Goal: Find specific page/section: Find specific page/section

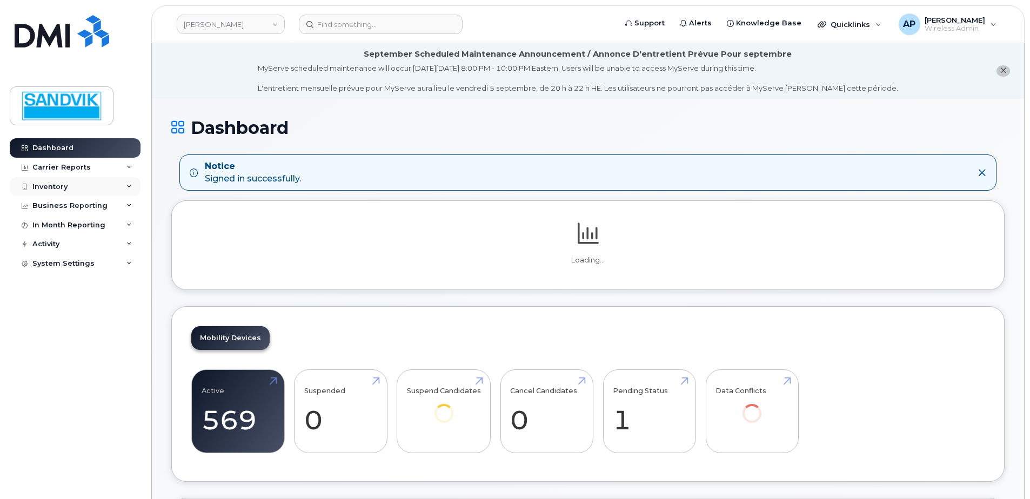
click at [69, 186] on div "Inventory" at bounding box center [75, 186] width 131 height 19
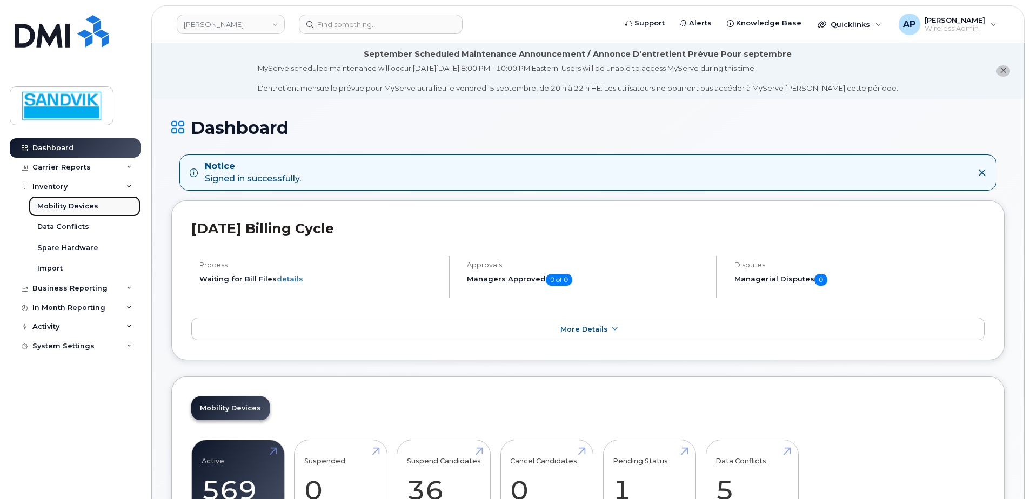
click at [78, 207] on div "Mobility Devices" at bounding box center [67, 207] width 61 height 10
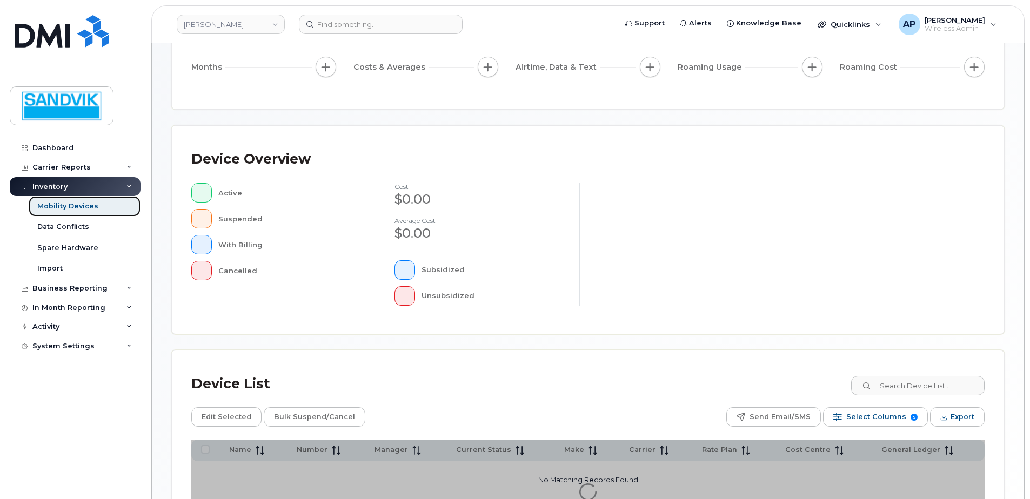
scroll to position [162, 0]
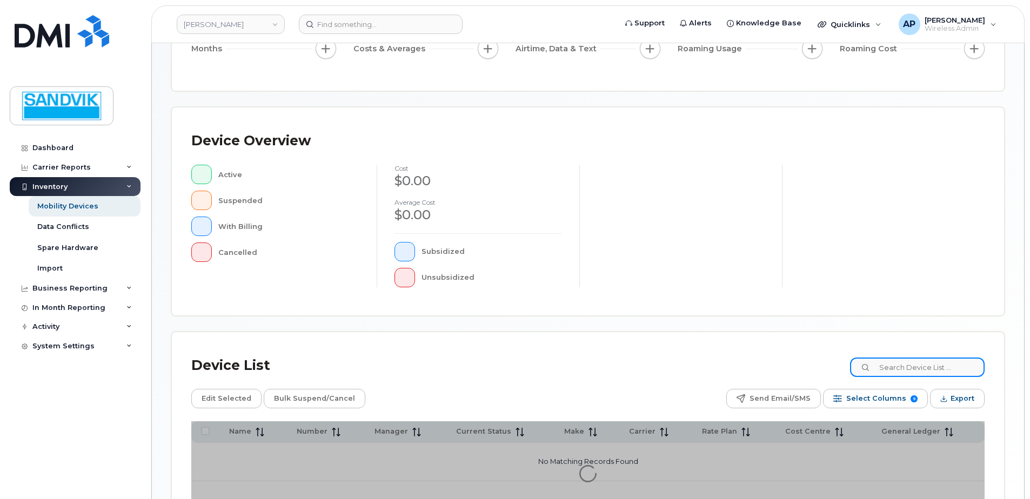
click at [893, 366] on input at bounding box center [917, 367] width 135 height 19
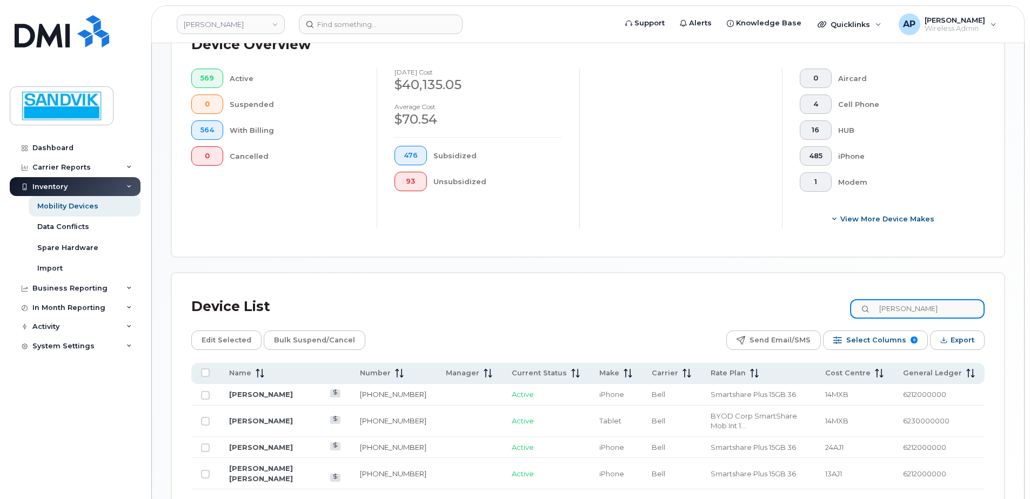
scroll to position [324, 0]
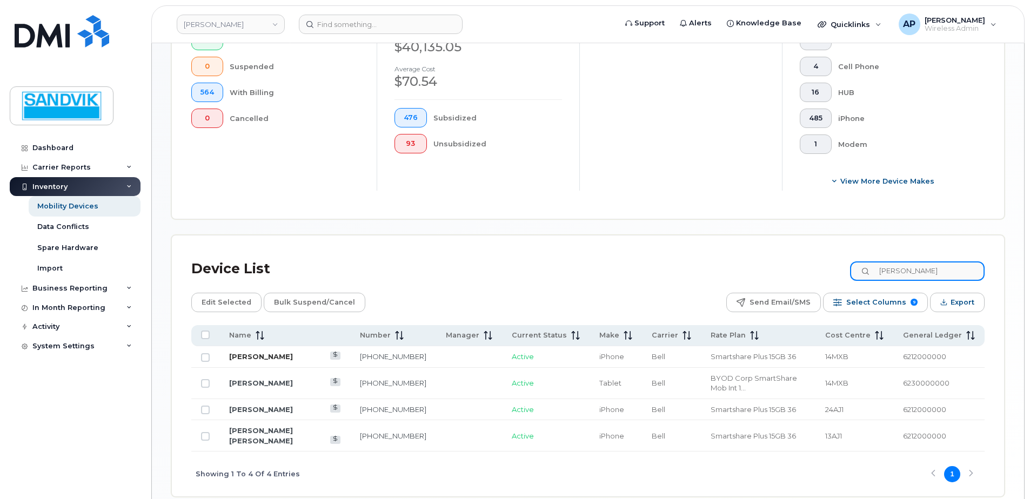
type input "claude"
click at [255, 353] on link "[PERSON_NAME]" at bounding box center [261, 356] width 64 height 9
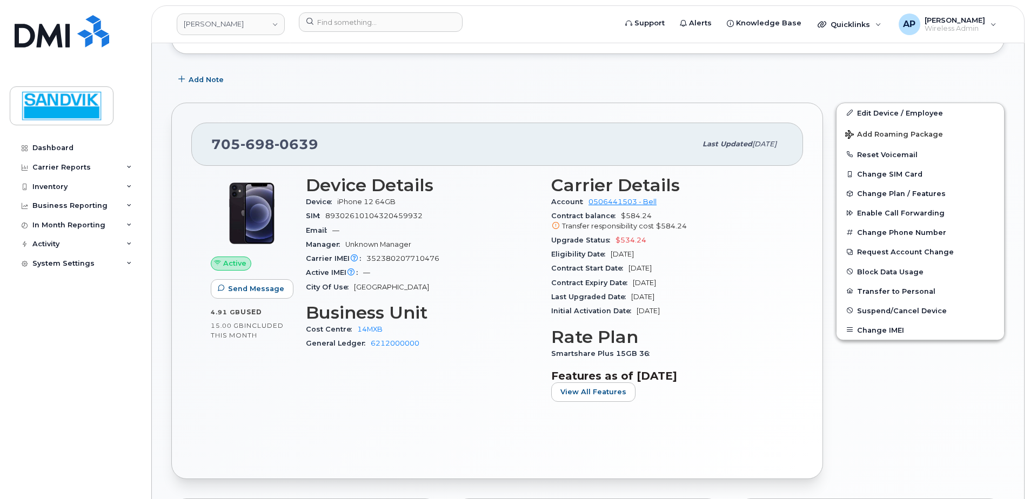
scroll to position [207, 0]
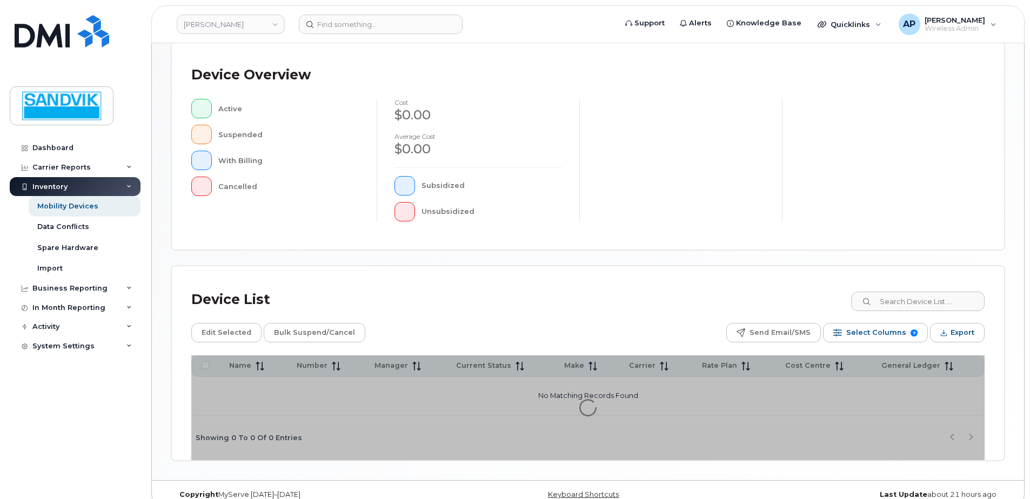
scroll to position [244, 0]
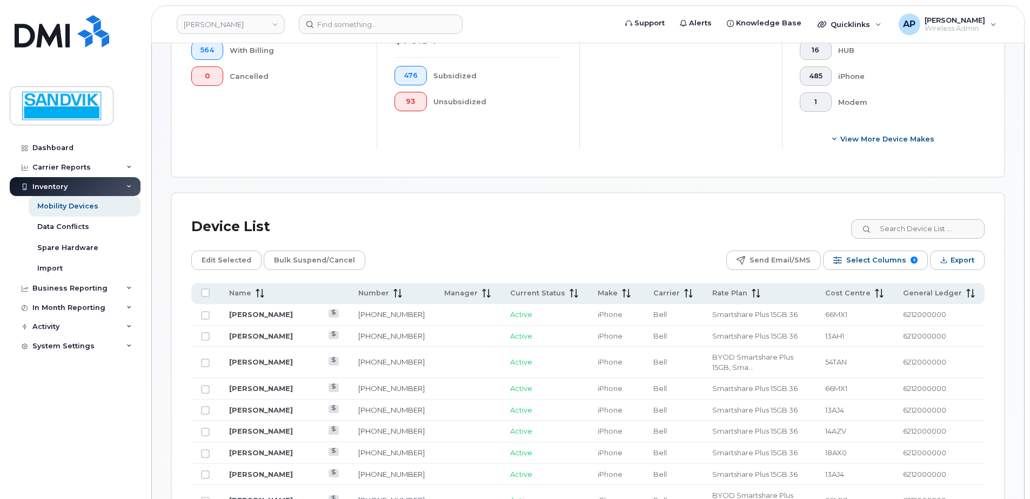
scroll to position [406, 0]
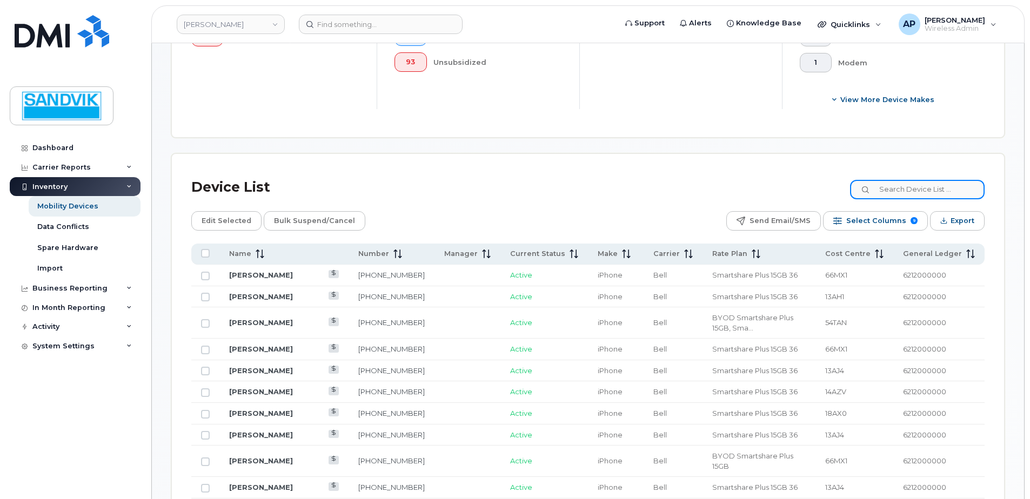
click at [897, 193] on input at bounding box center [917, 189] width 135 height 19
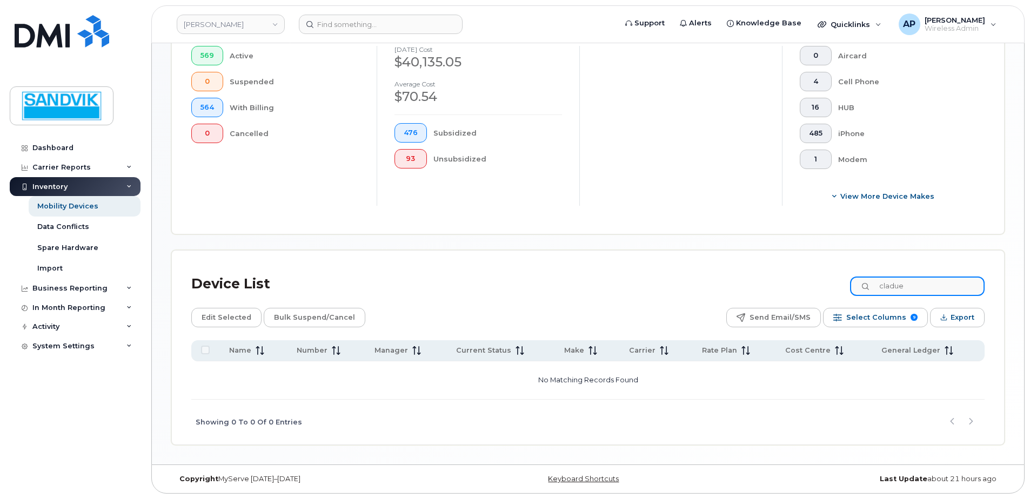
drag, startPoint x: 925, startPoint y: 285, endPoint x: 756, endPoint y: 286, distance: 168.0
click at [756, 286] on div "Device List cladue" at bounding box center [587, 284] width 793 height 28
type input "claude"
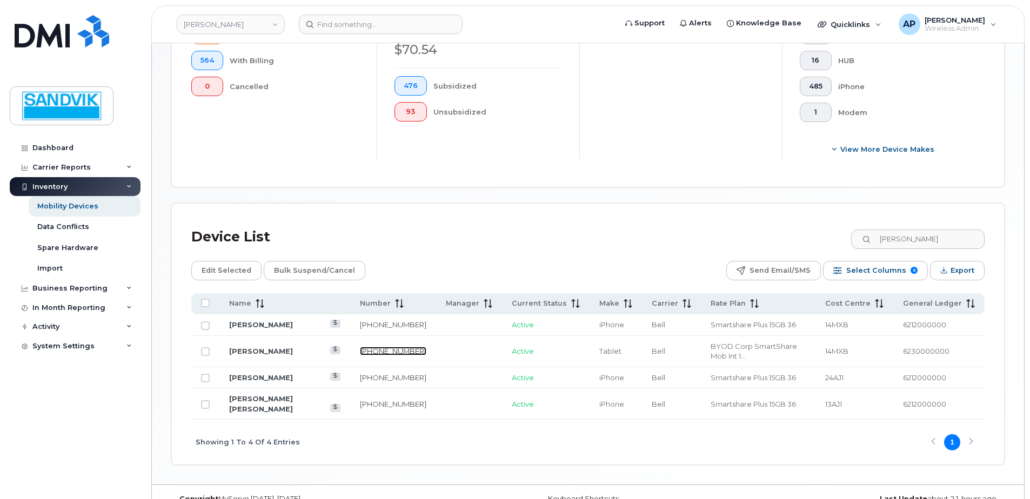
click at [367, 347] on link "705-920-0782" at bounding box center [393, 351] width 66 height 9
